Goal: Task Accomplishment & Management: Use online tool/utility

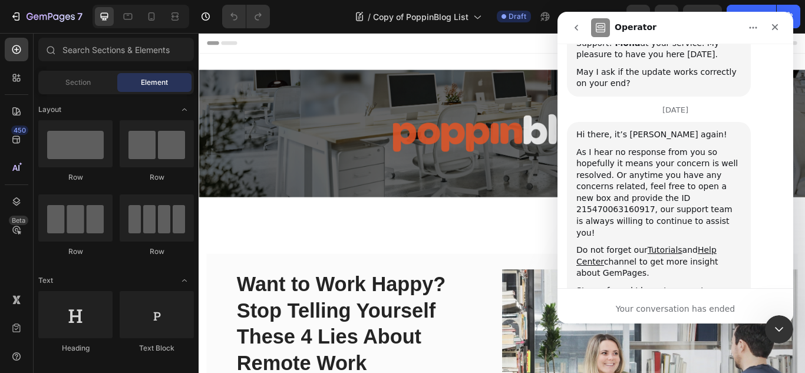
scroll to position [610, 0]
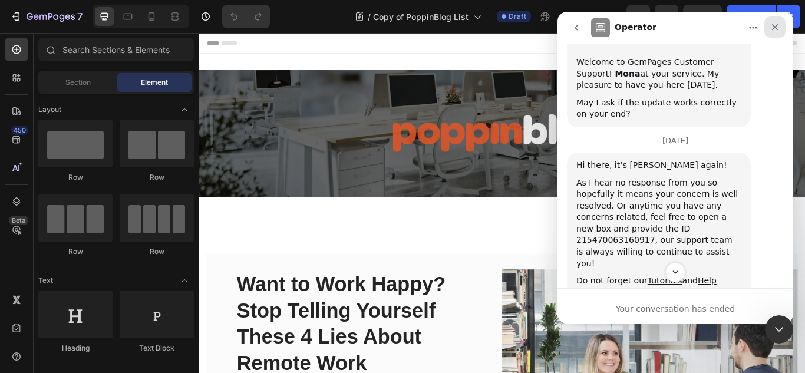
click at [781, 22] on div "Close" at bounding box center [774, 26] width 21 height 21
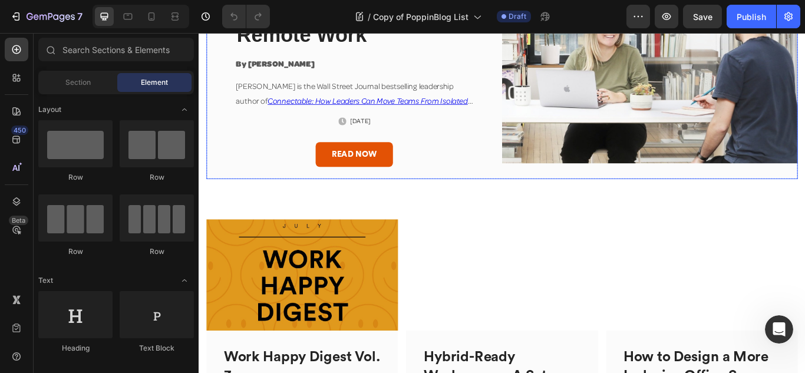
scroll to position [500, 0]
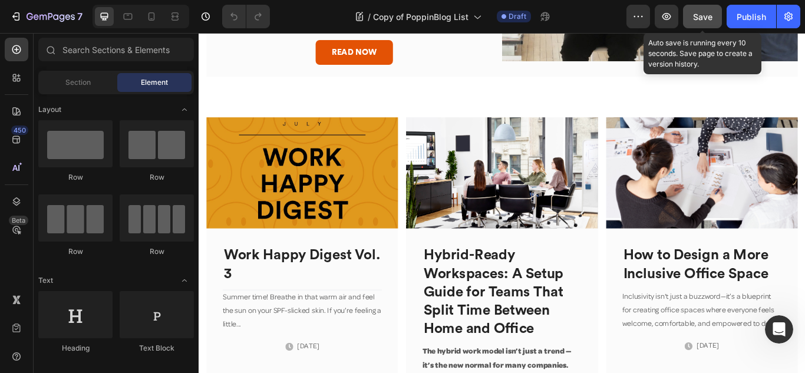
click at [695, 15] on span "Save" at bounding box center [702, 17] width 19 height 10
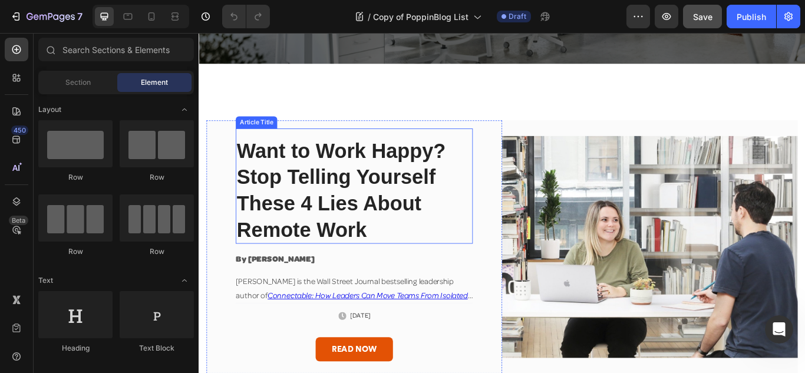
scroll to position [236, 0]
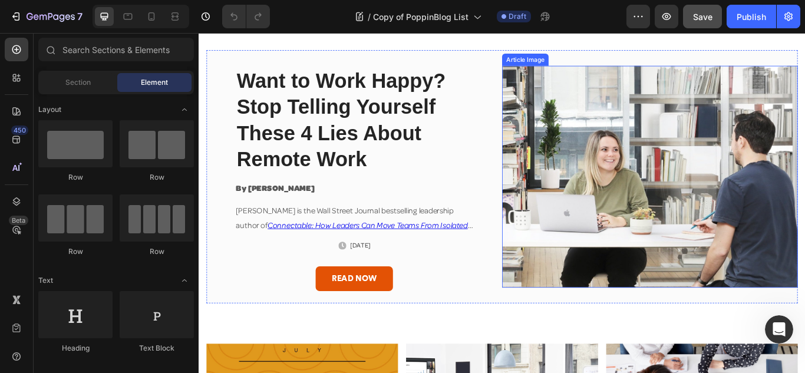
click at [746, 188] on img at bounding box center [724, 200] width 345 height 259
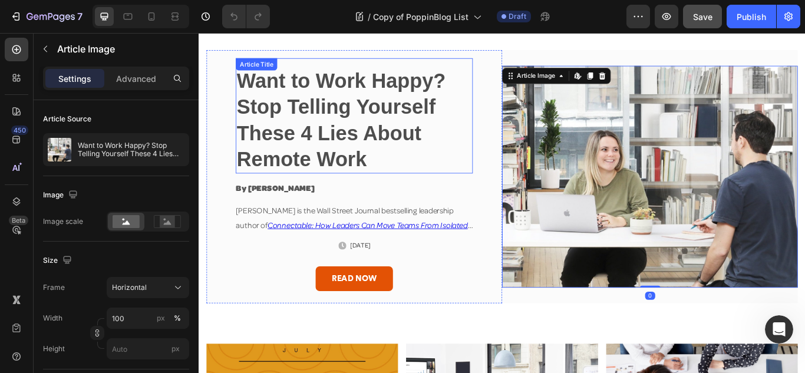
click at [444, 151] on h2 "Want to Work Happy? Stop Telling Yourself These 4 Lies About Remote Work" at bounding box center [380, 134] width 276 height 125
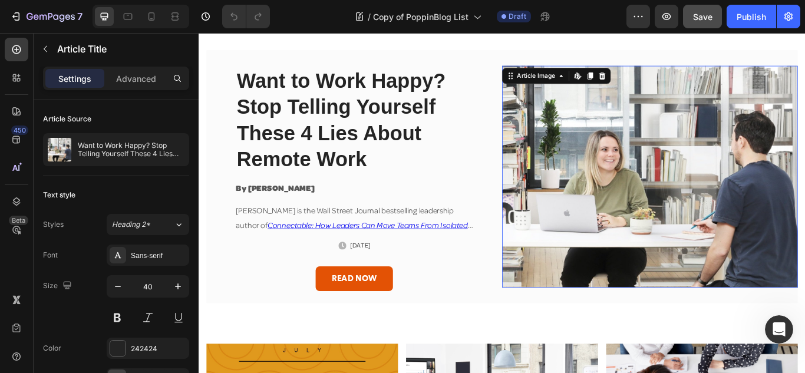
click at [775, 171] on img at bounding box center [724, 200] width 345 height 259
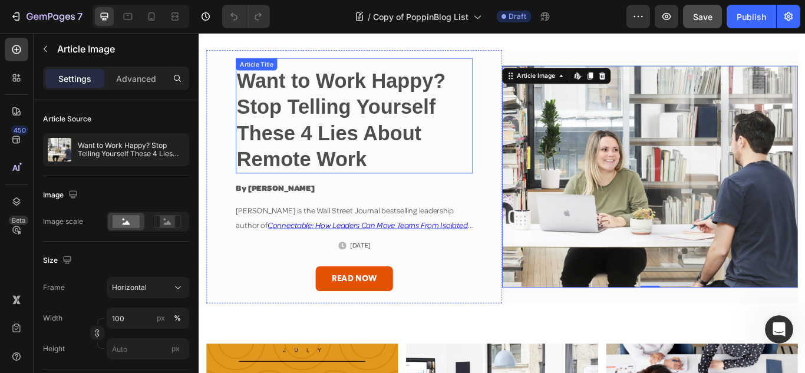
click at [510, 126] on h2 "Want to Work Happy? Stop Telling Yourself These 4 Lies About Remote Work" at bounding box center [380, 134] width 276 height 125
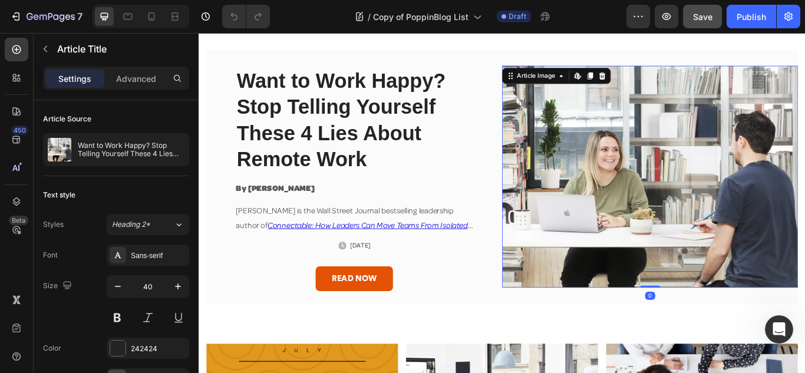
click at [716, 147] on img at bounding box center [724, 200] width 345 height 259
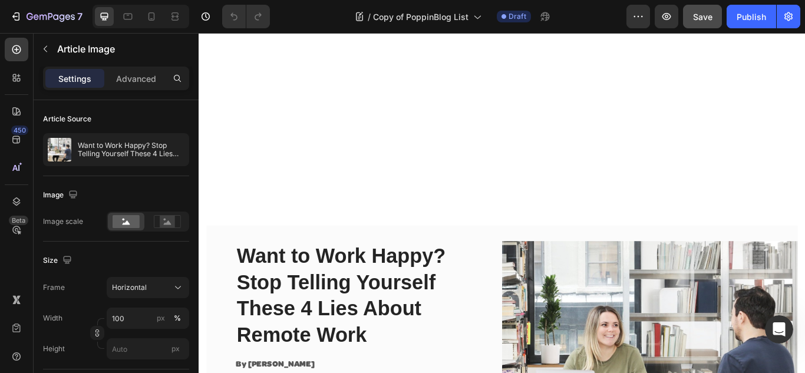
scroll to position [381, 0]
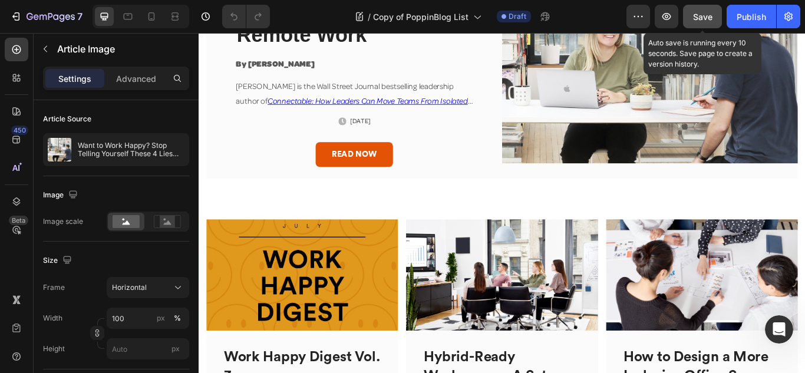
click at [699, 16] on span "Save" at bounding box center [702, 17] width 19 height 10
click at [696, 18] on span "Save" at bounding box center [702, 17] width 19 height 10
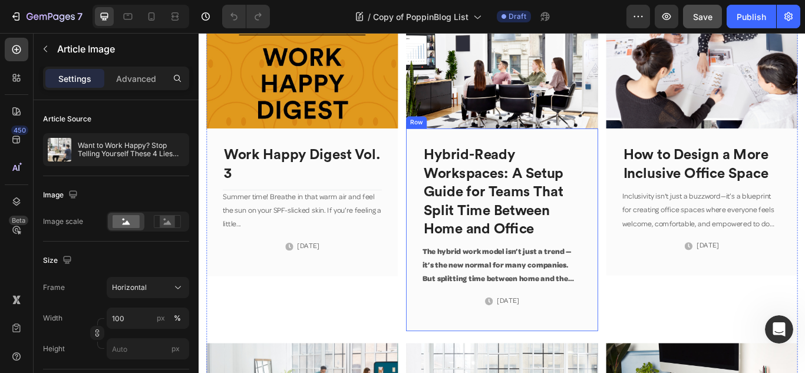
scroll to position [557, 0]
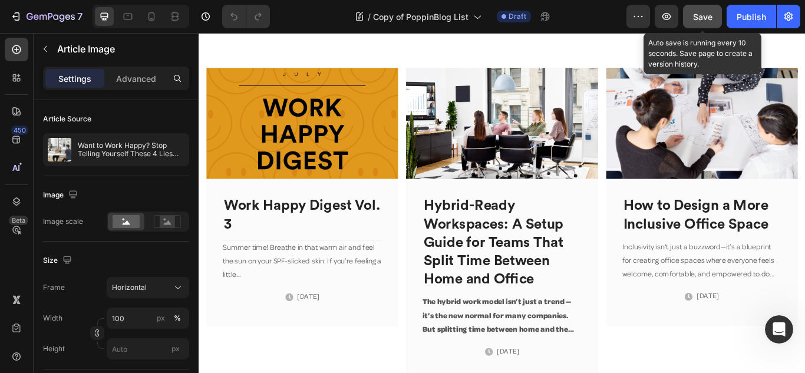
click at [705, 14] on span "Save" at bounding box center [702, 17] width 19 height 10
